Goal: Task Accomplishment & Management: Manage account settings

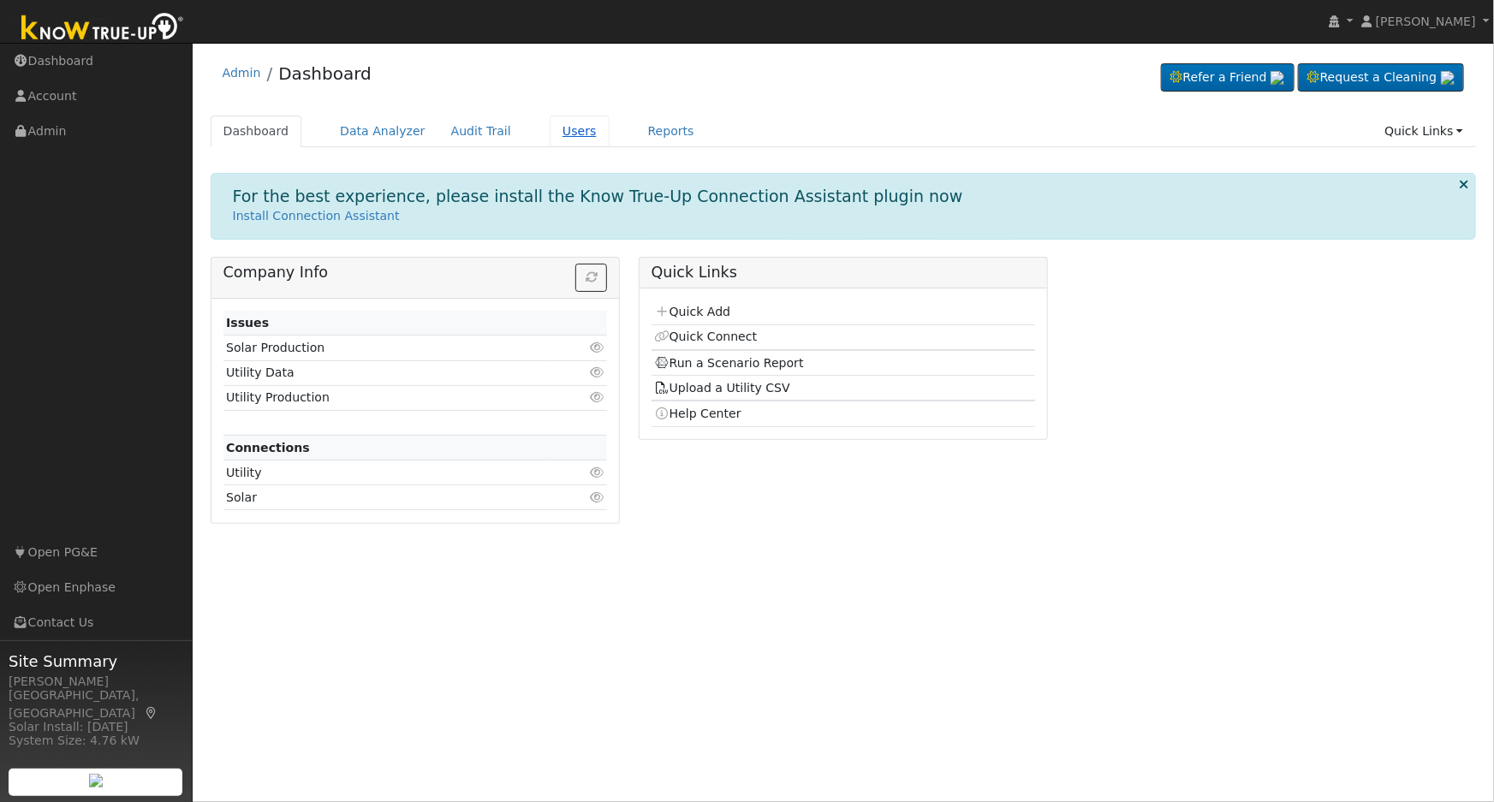
click at [550, 131] on link "Users" at bounding box center [580, 132] width 60 height 32
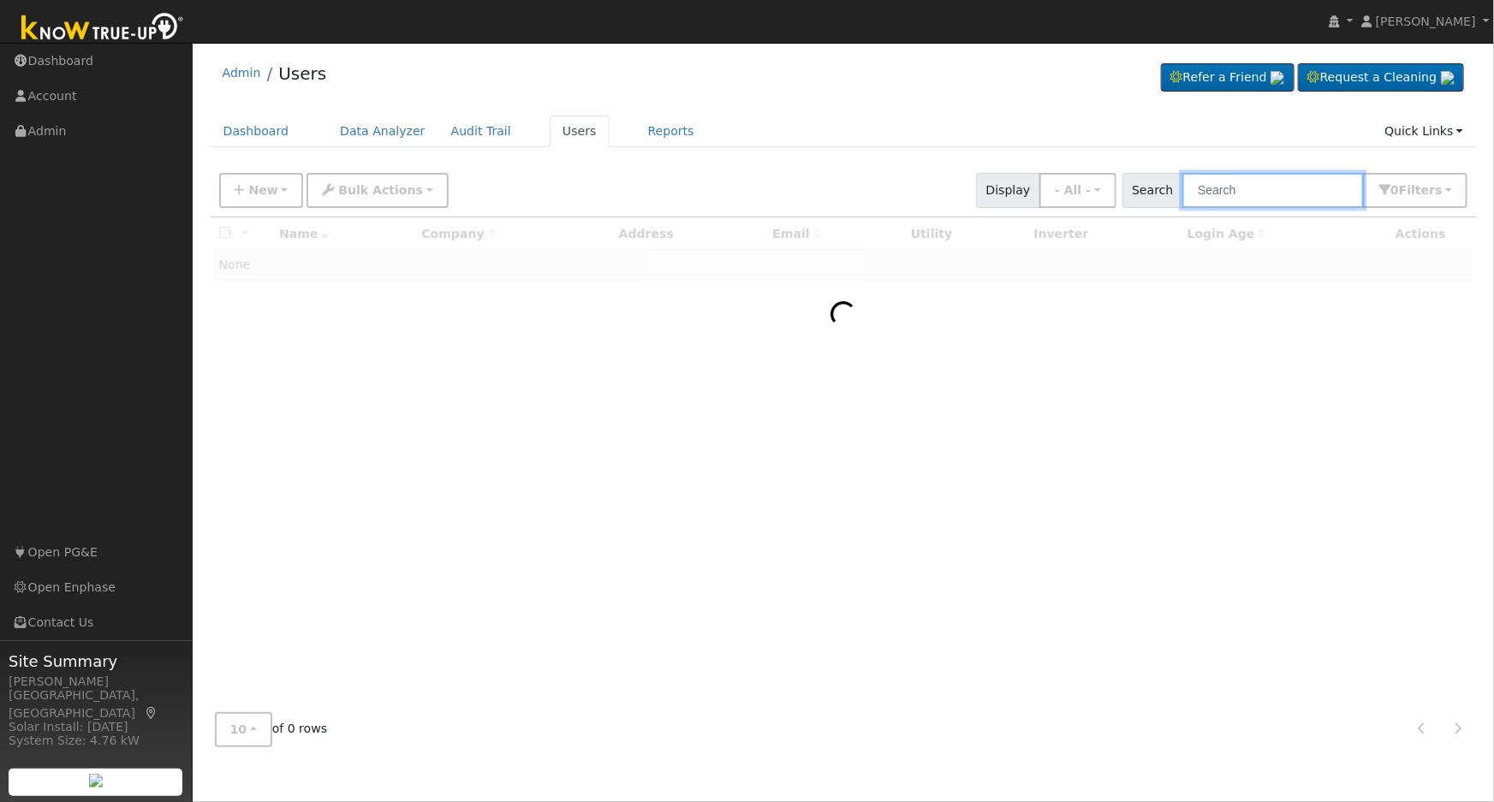
click at [1272, 188] on input "text" at bounding box center [1274, 190] width 182 height 35
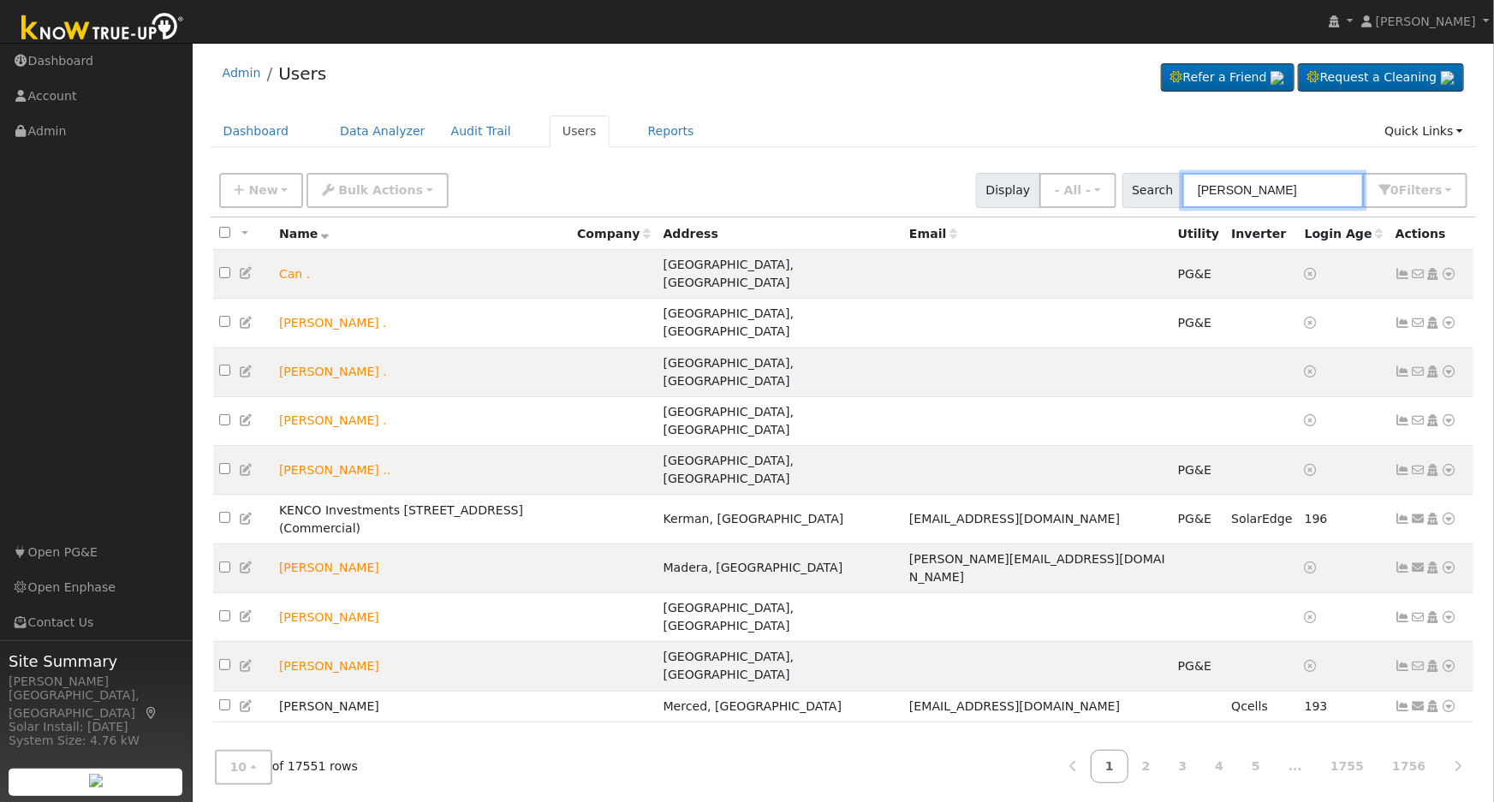
type input "[PERSON_NAME]"
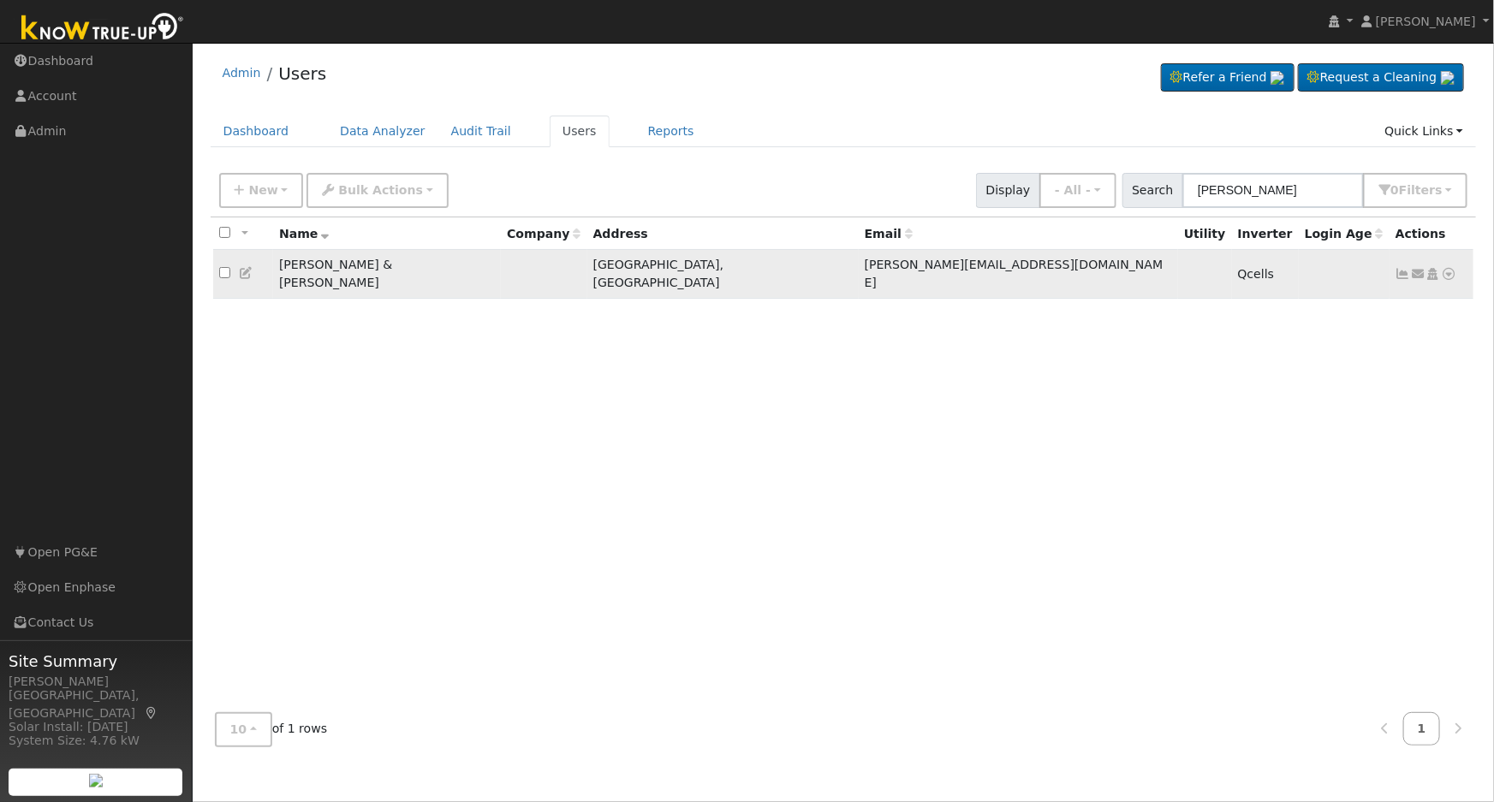
click at [1433, 268] on icon at bounding box center [1433, 274] width 15 height 12
